Goal: Task Accomplishment & Management: Manage account settings

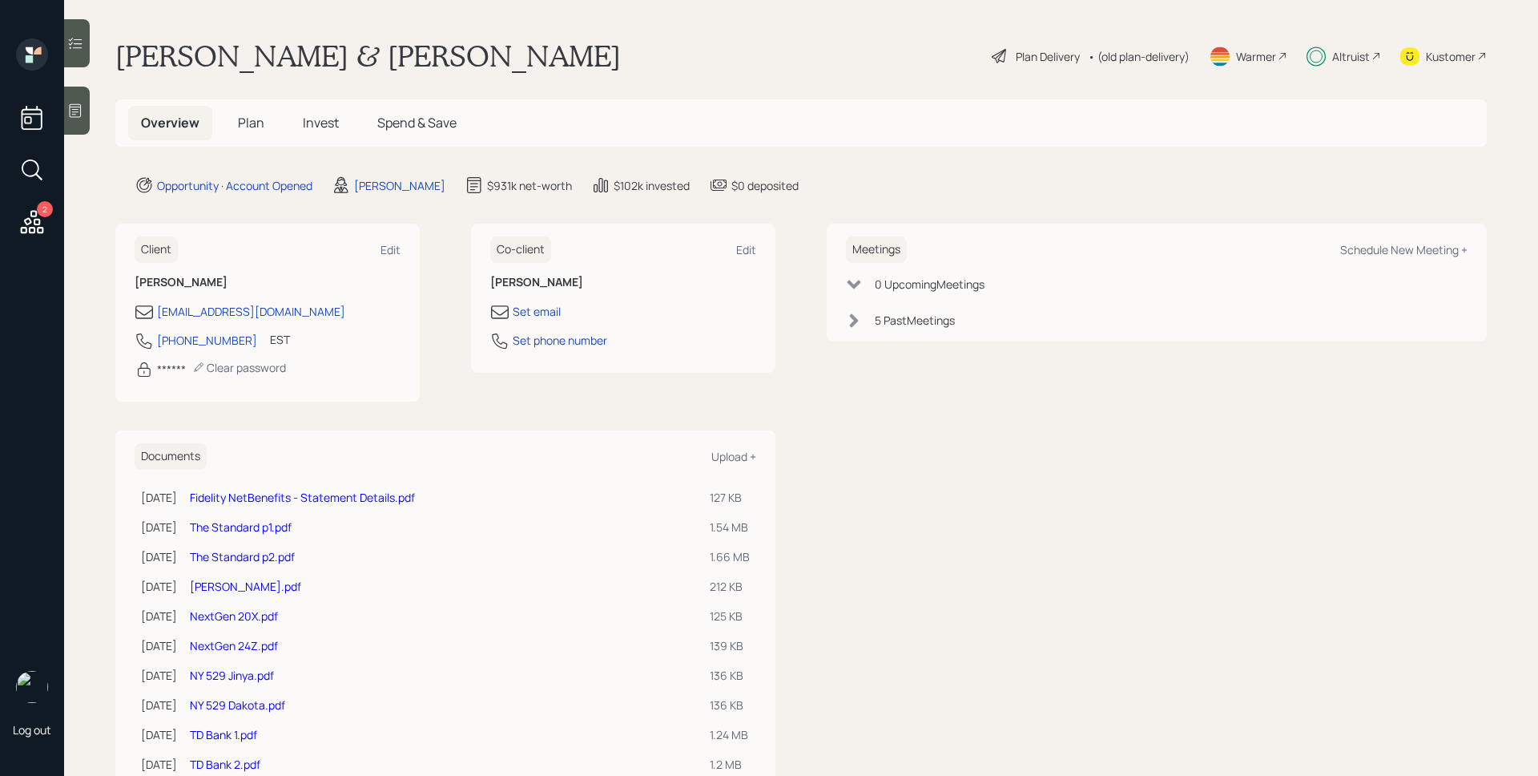
click at [1339, 56] on div "Altruist" at bounding box center [1351, 56] width 38 height 17
click at [318, 120] on span "Invest" at bounding box center [321, 123] width 36 height 18
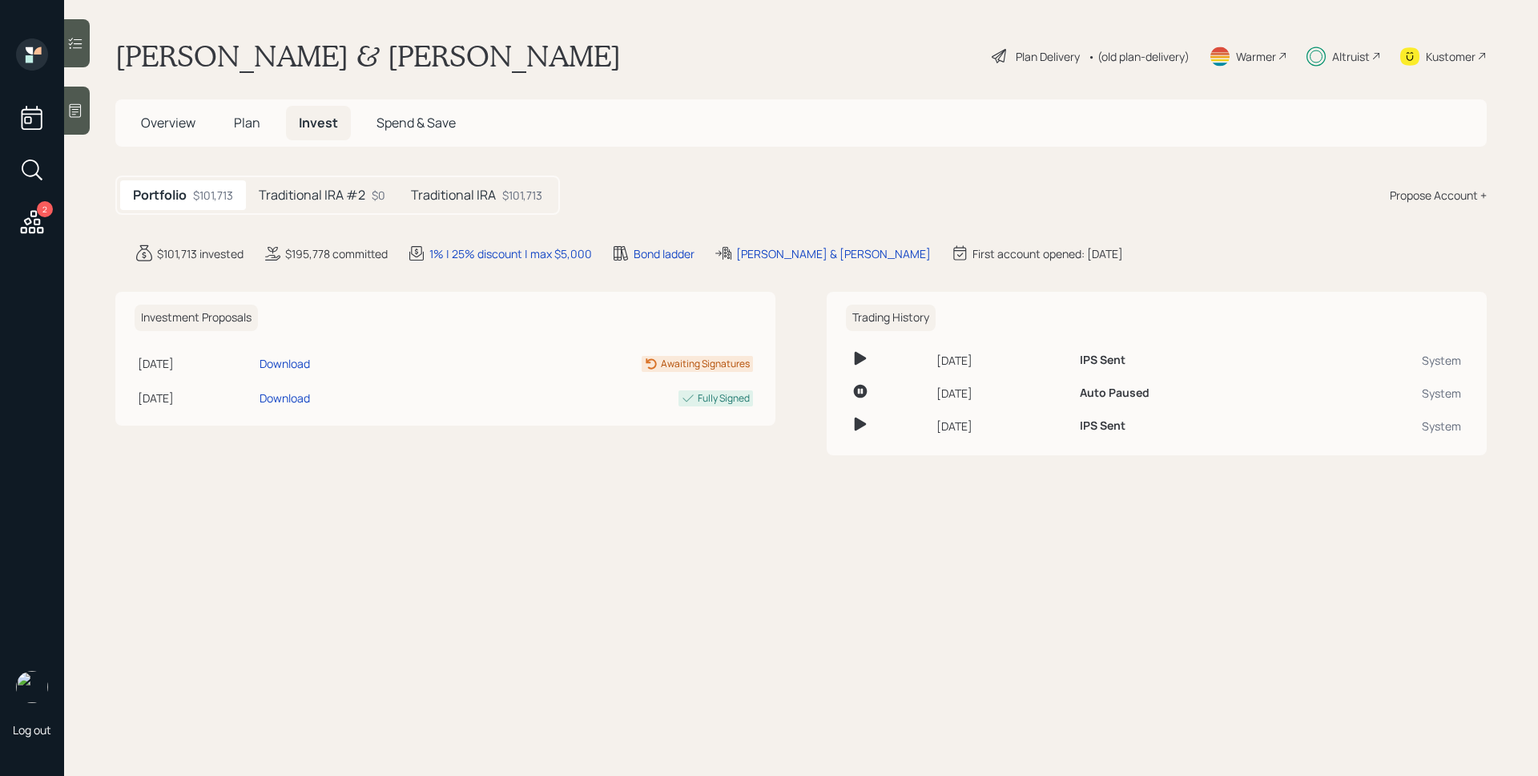
click at [355, 198] on h5 "Traditional IRA #2" at bounding box center [312, 194] width 107 height 15
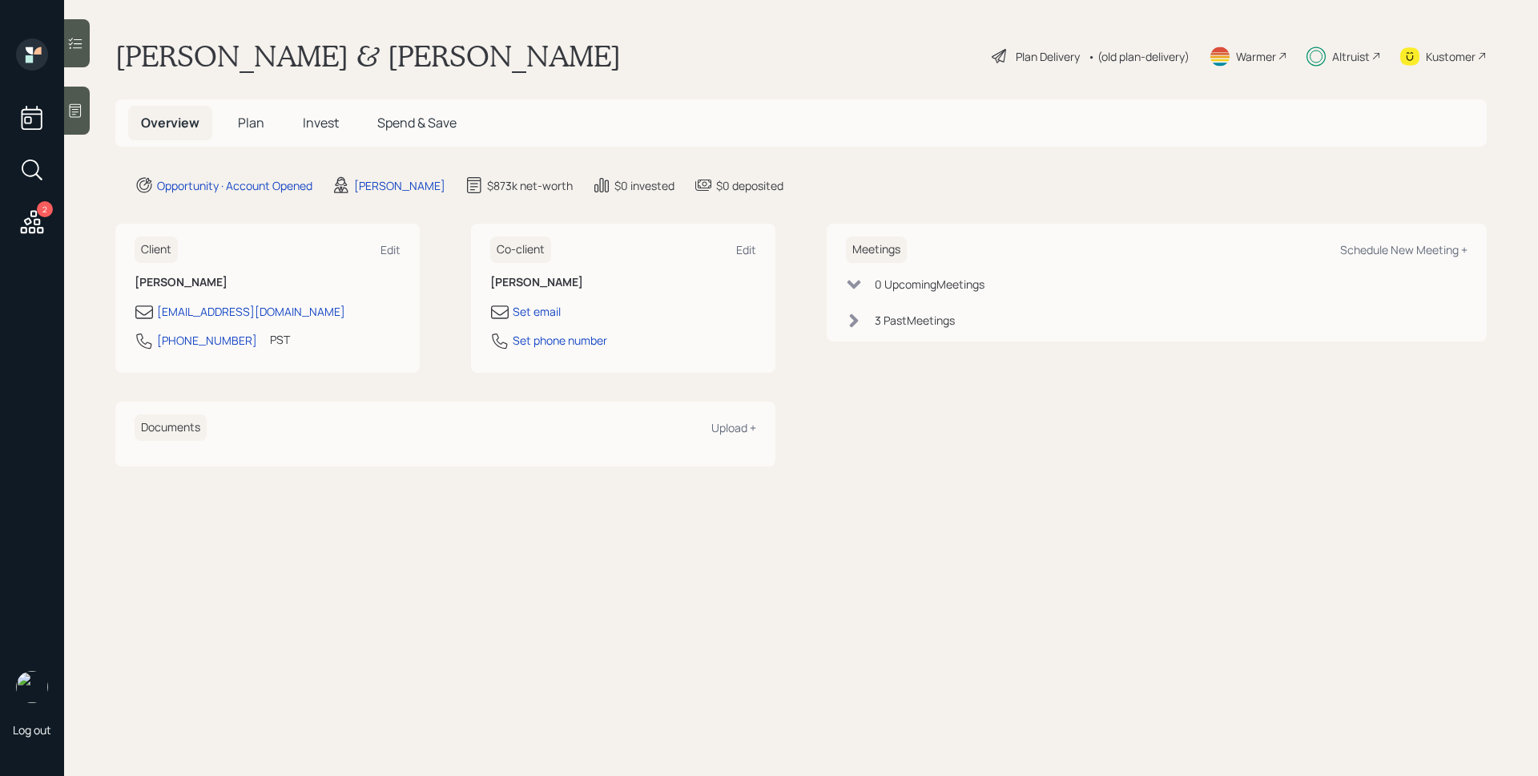
click at [238, 118] on span "Plan" at bounding box center [251, 123] width 26 height 18
